Goal: Complete application form

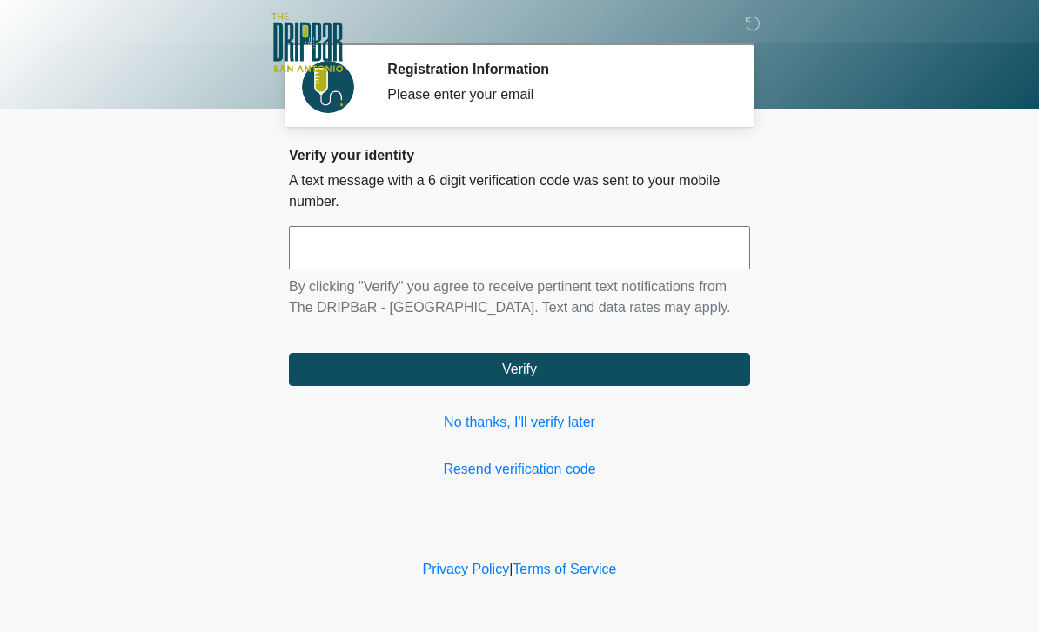
click at [539, 245] on input "text" at bounding box center [519, 247] width 461 height 43
type input "******"
click at [712, 365] on button "Verify" at bounding box center [519, 369] width 461 height 33
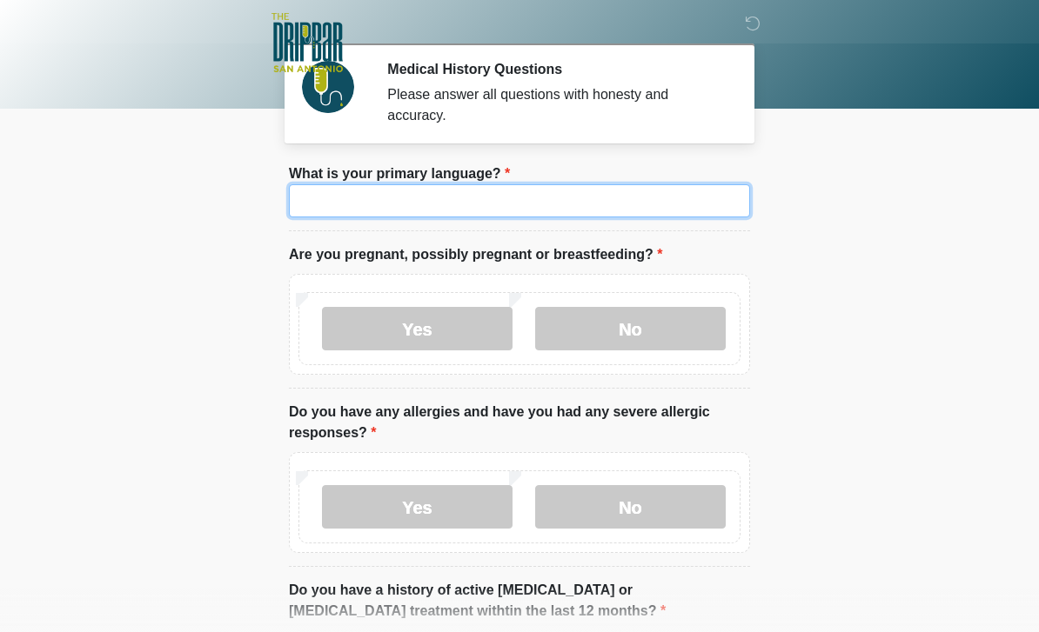
click at [633, 211] on input "What is your primary language?" at bounding box center [519, 200] width 461 height 33
type input "*******"
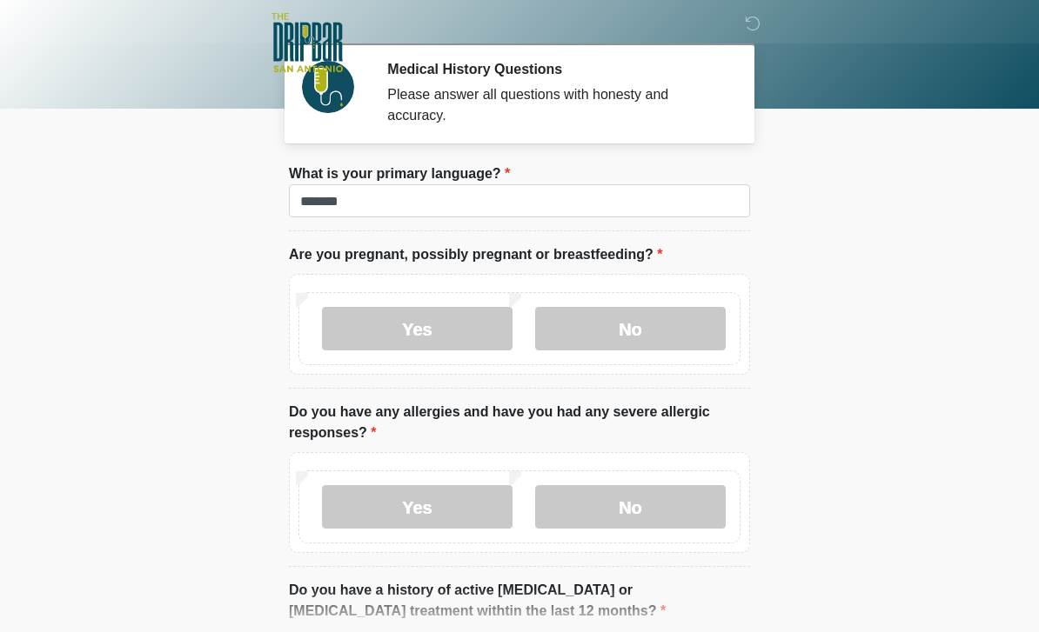
click at [674, 322] on label "No" at bounding box center [630, 328] width 191 height 43
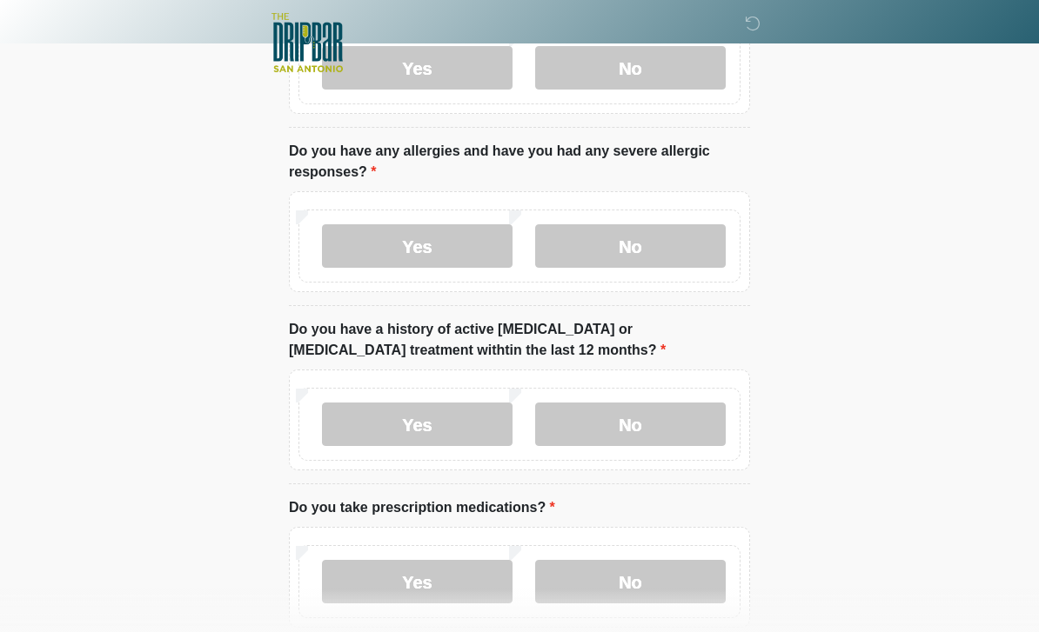
scroll to position [264, 0]
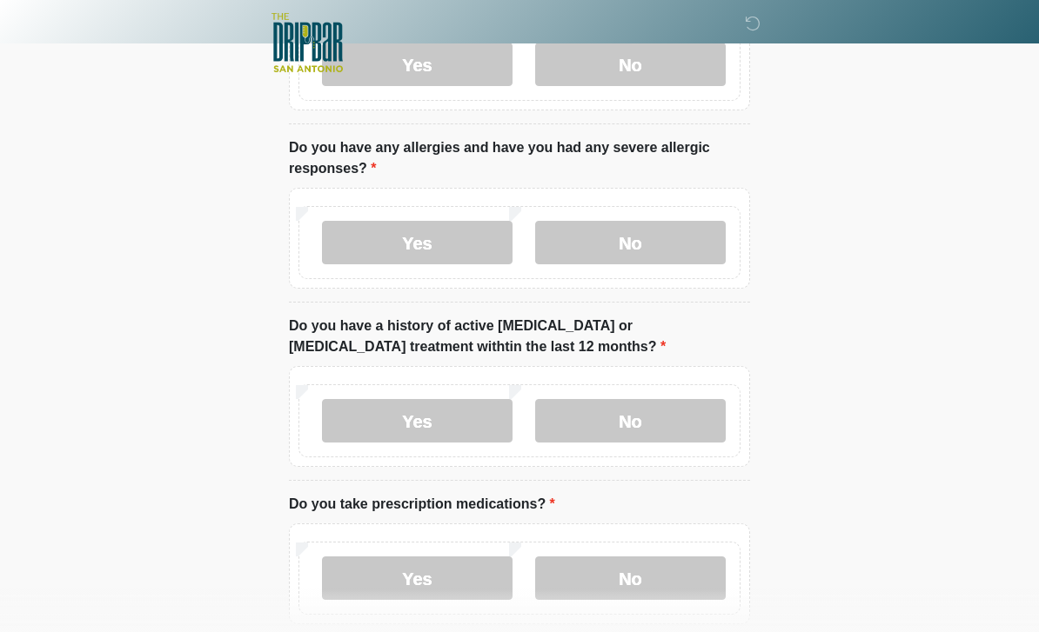
click at [680, 244] on label "No" at bounding box center [630, 242] width 191 height 43
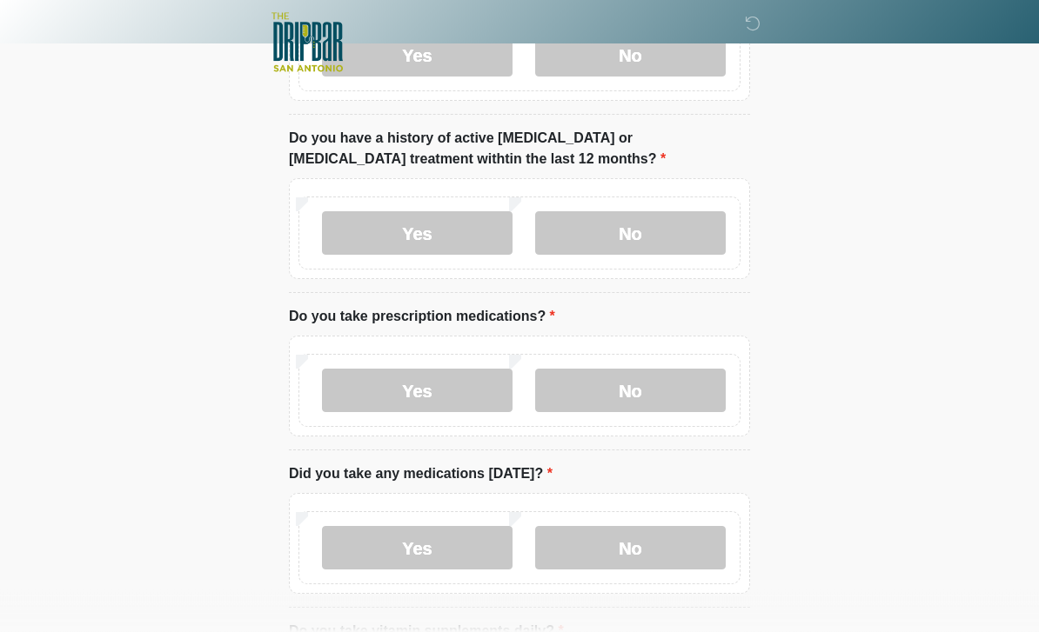
scroll to position [458, 0]
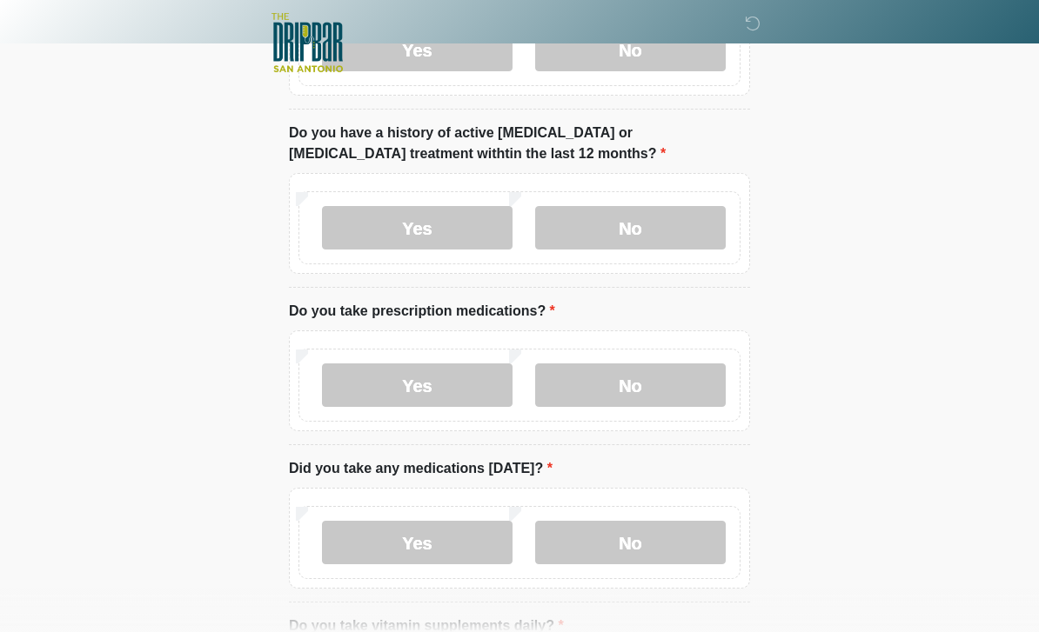
click at [679, 231] on label "No" at bounding box center [630, 227] width 191 height 43
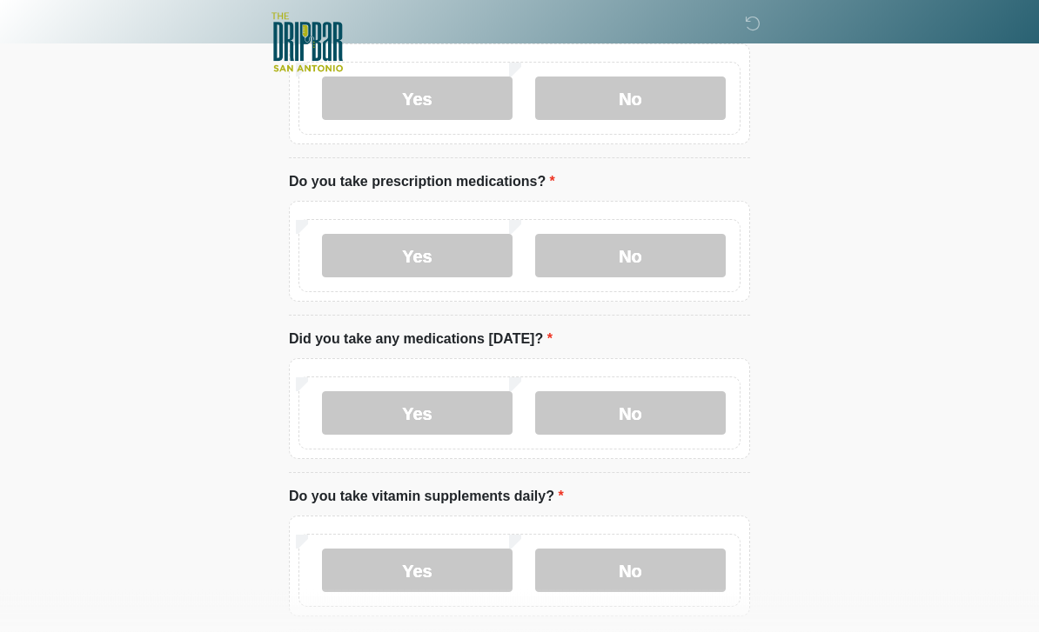
scroll to position [595, 0]
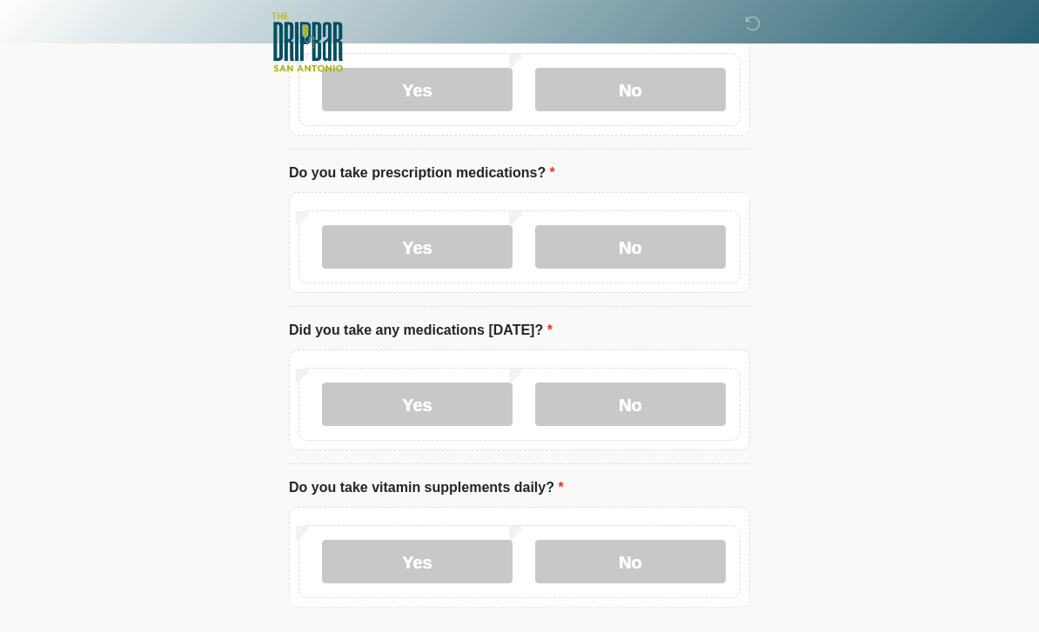
click at [688, 241] on label "No" at bounding box center [630, 247] width 191 height 43
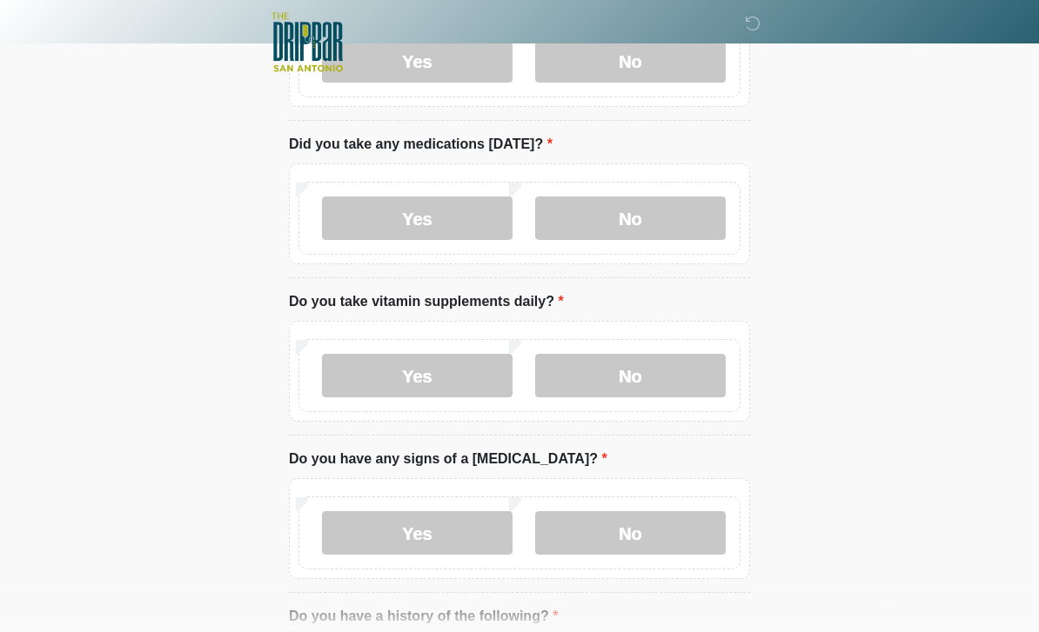
click at [683, 222] on label "No" at bounding box center [630, 218] width 191 height 43
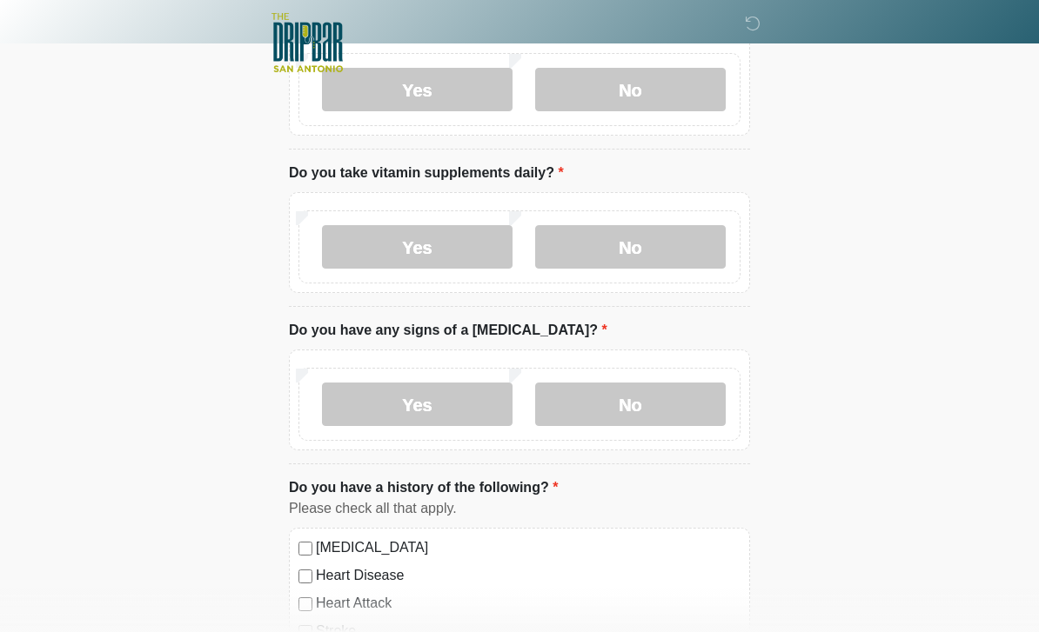
scroll to position [912, 0]
click at [679, 253] on label "No" at bounding box center [630, 245] width 191 height 43
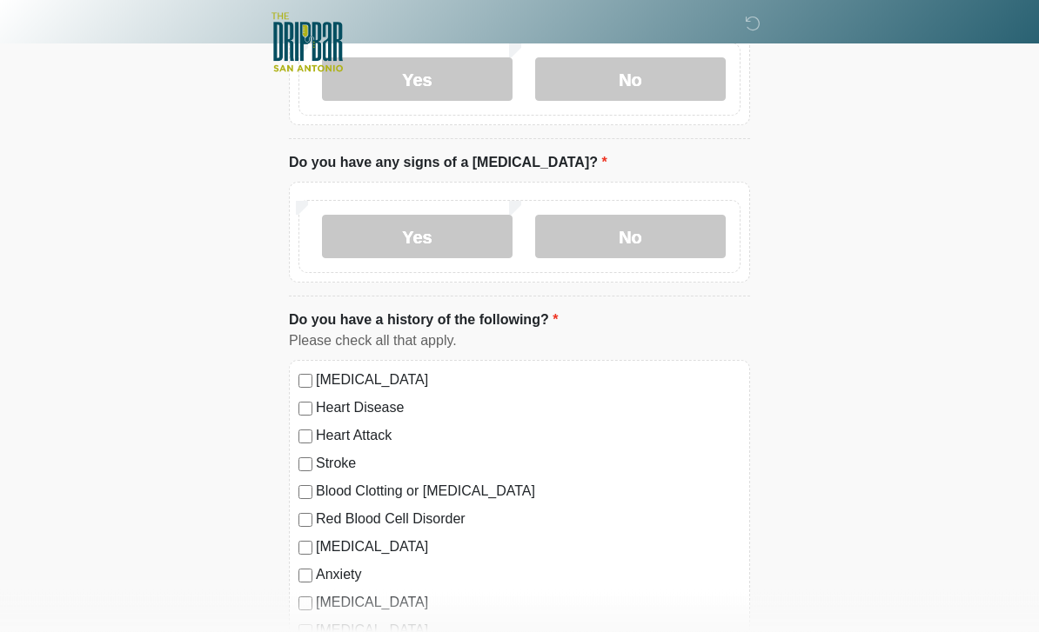
scroll to position [1080, 0]
click at [695, 222] on label "No" at bounding box center [630, 234] width 191 height 43
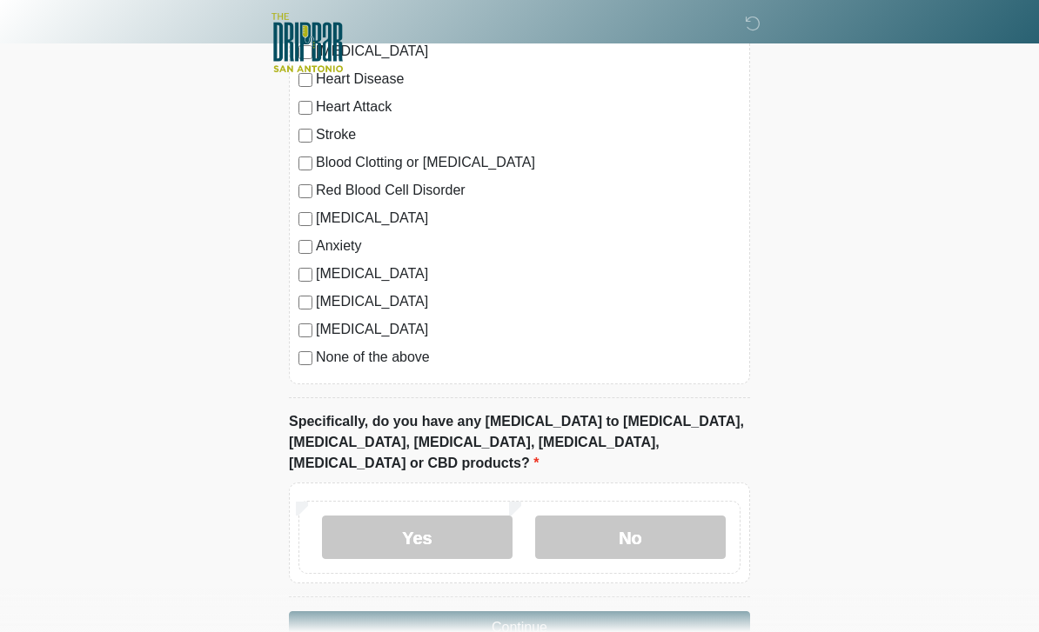
scroll to position [1433, 0]
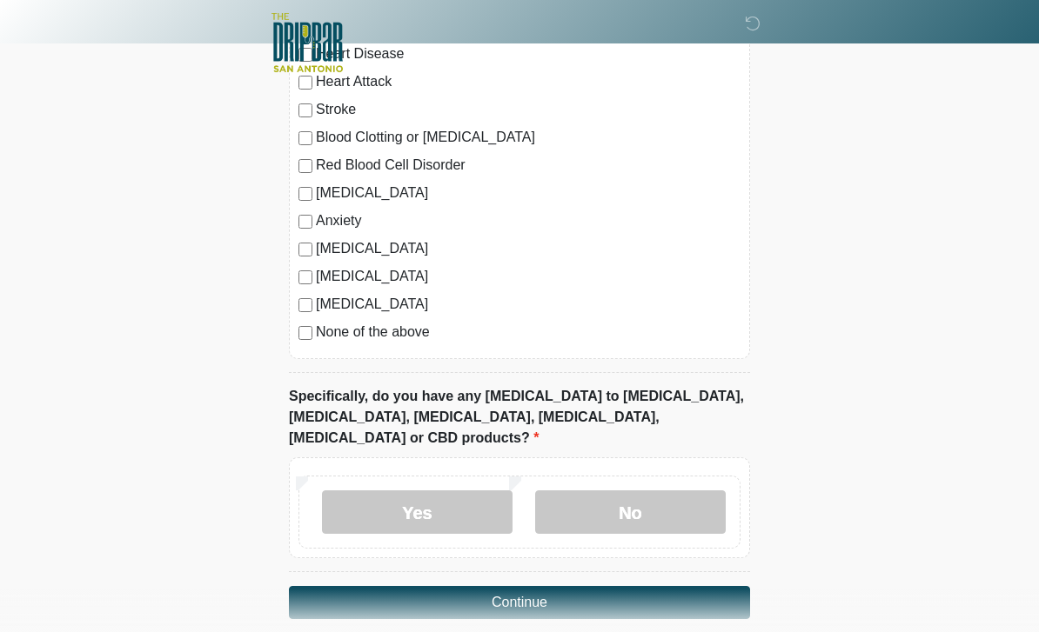
click at [689, 491] on label "No" at bounding box center [630, 512] width 191 height 43
click at [706, 586] on button "Continue" at bounding box center [519, 602] width 461 height 33
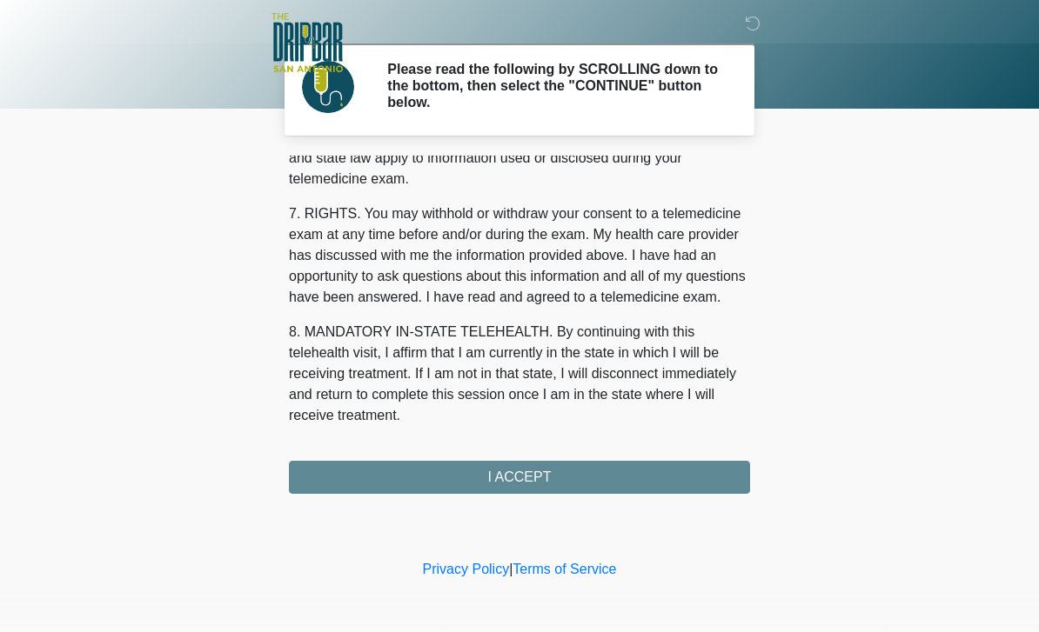
scroll to position [746, 0]
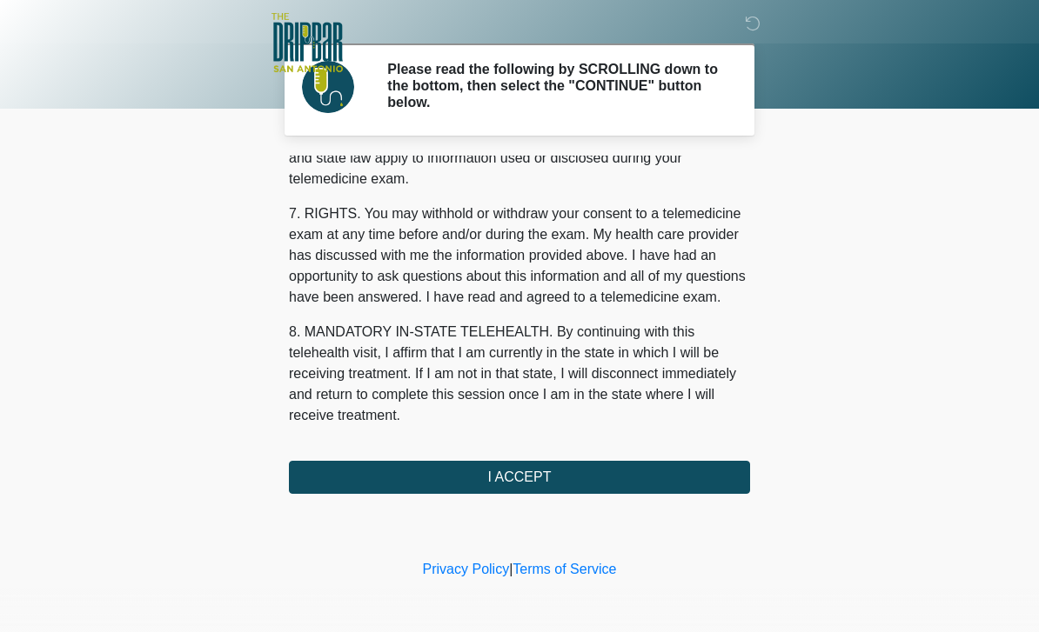
click at [703, 468] on button "I ACCEPT" at bounding box center [519, 477] width 461 height 33
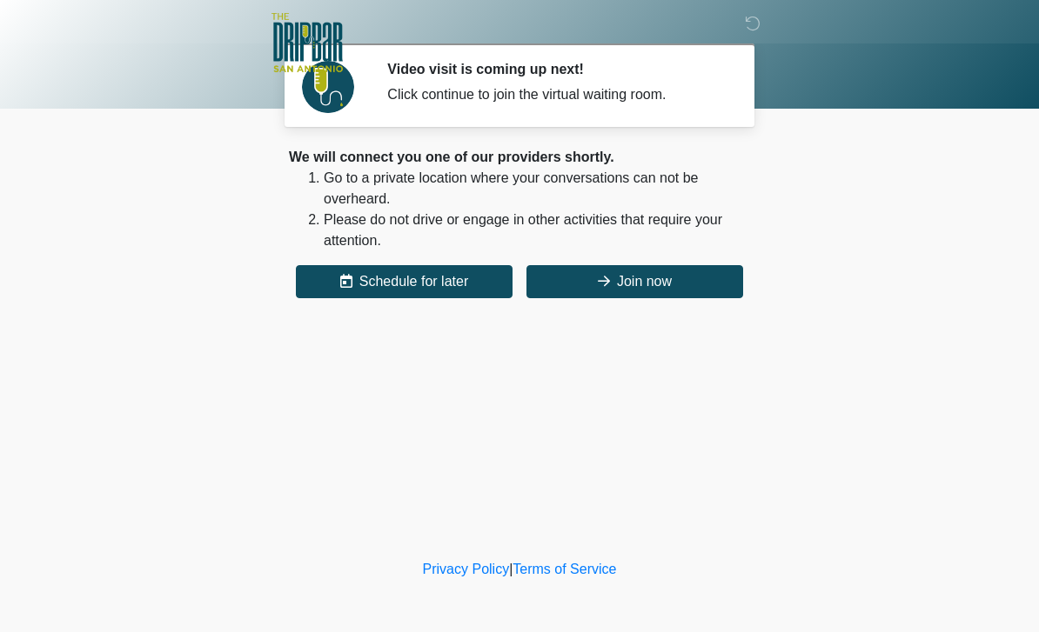
click at [671, 276] on button "Join now" at bounding box center [634, 281] width 217 height 33
